Goal: Information Seeking & Learning: Learn about a topic

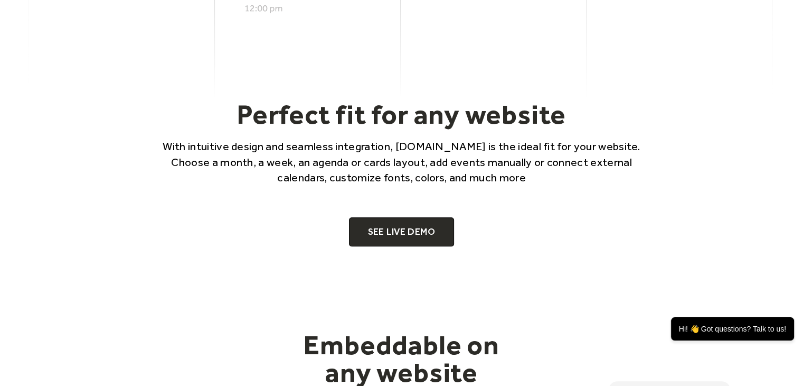
scroll to position [676, 0]
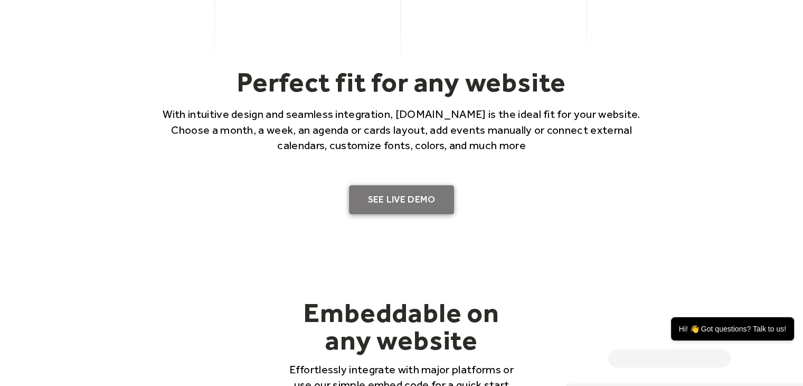
click at [372, 204] on link "SEE LIVE DEMO" at bounding box center [402, 200] width 106 height 30
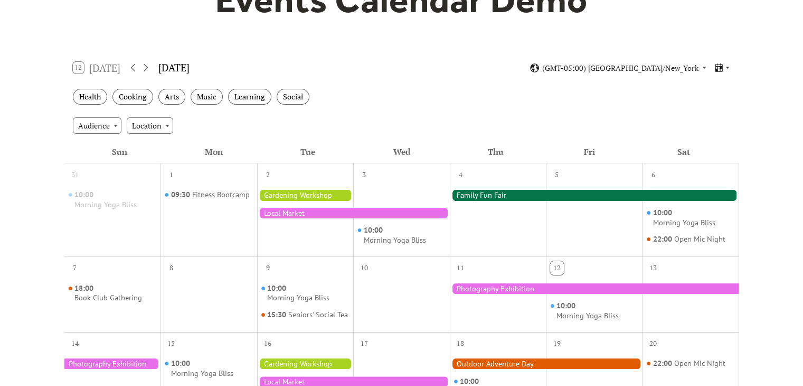
scroll to position [130, 0]
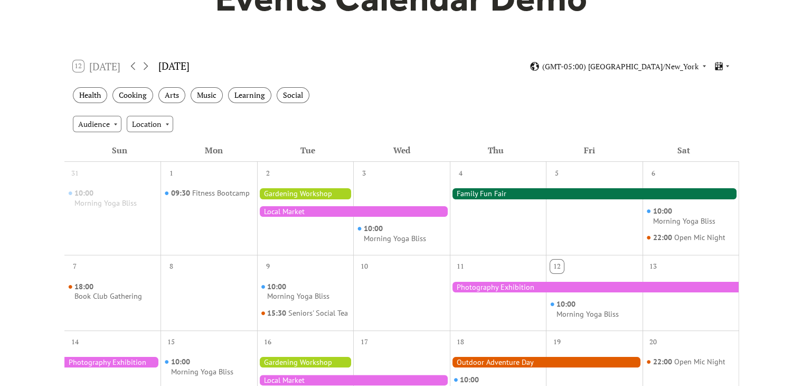
click at [283, 193] on div at bounding box center [305, 193] width 97 height 11
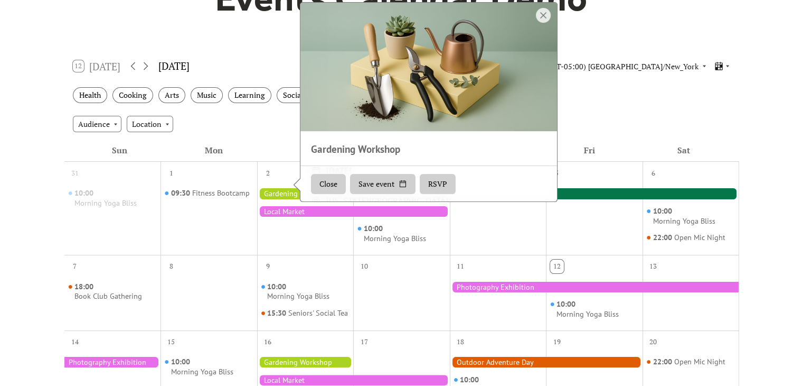
click at [330, 194] on button "Close" at bounding box center [328, 184] width 35 height 20
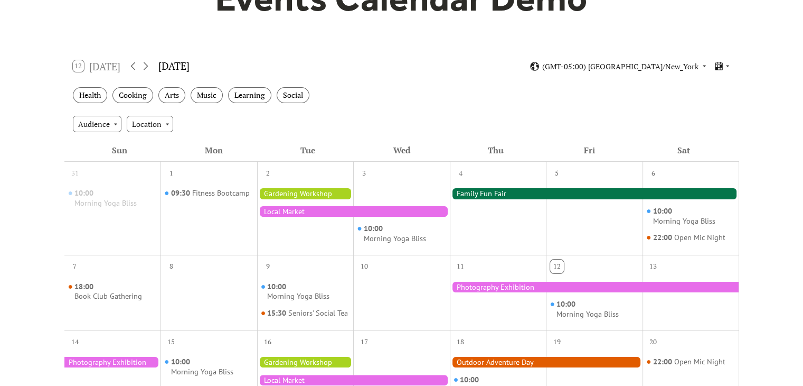
click at [319, 210] on div at bounding box center [353, 211] width 193 height 11
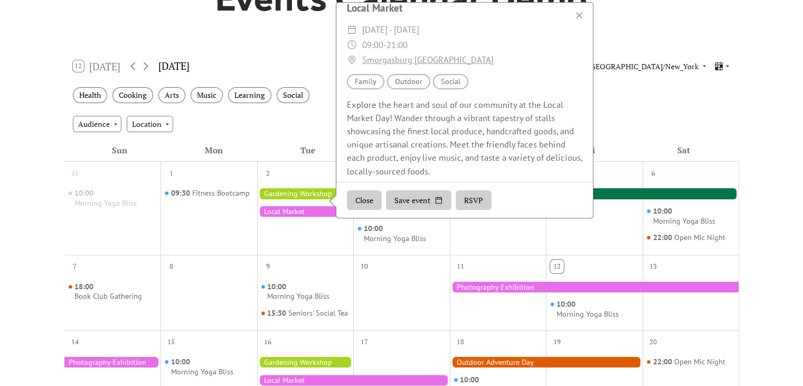
scroll to position [146, 0]
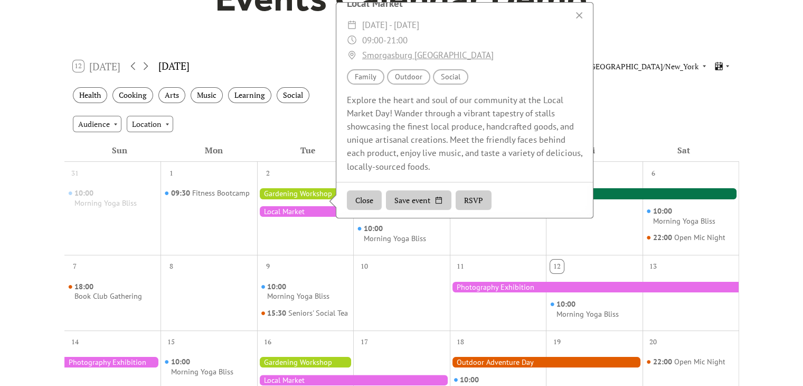
click at [368, 210] on button "Close" at bounding box center [364, 200] width 35 height 20
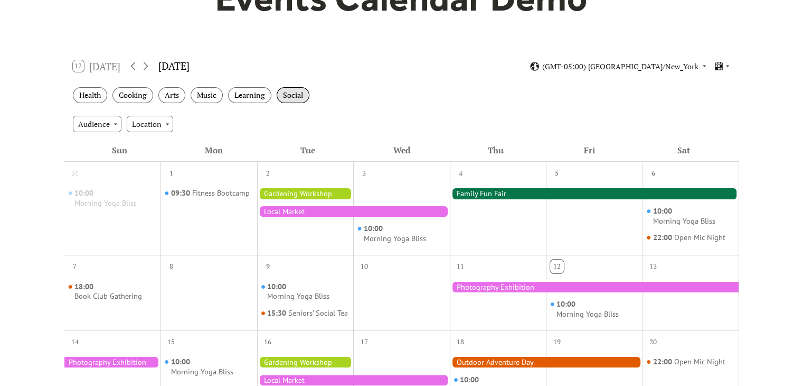
click at [286, 93] on div "Social" at bounding box center [293, 95] width 33 height 16
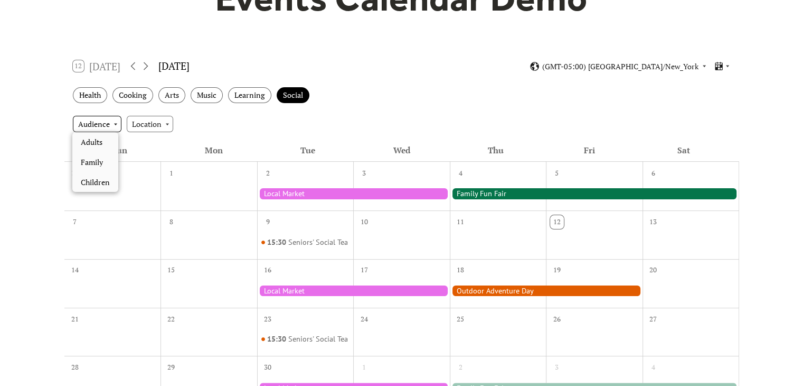
click at [102, 120] on div "Audience" at bounding box center [97, 124] width 49 height 16
click at [226, 127] on div "Audience Location" at bounding box center [401, 123] width 675 height 29
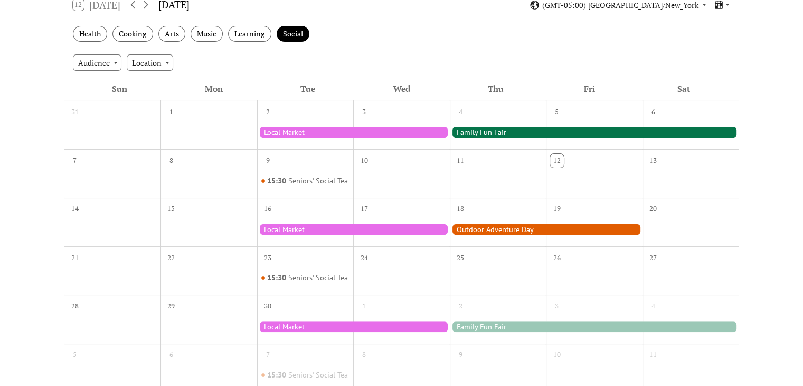
scroll to position [0, 0]
